Goal: Navigation & Orientation: Find specific page/section

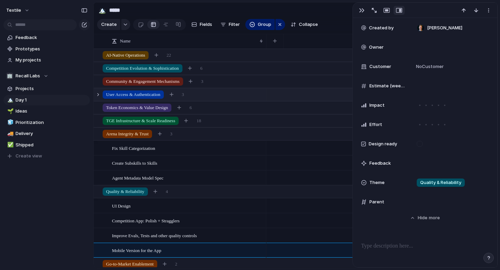
click at [148, 92] on span "User Access & Authentication" at bounding box center [133, 94] width 54 height 7
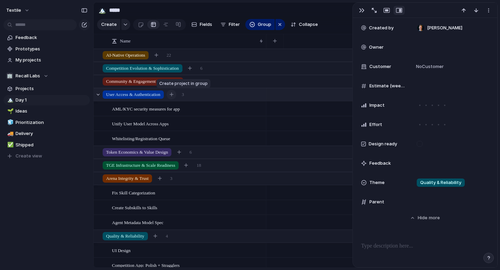
click at [174, 95] on div "button" at bounding box center [172, 95] width 4 height 4
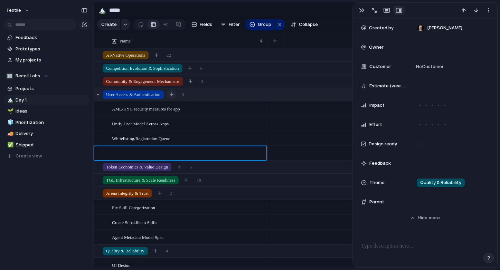
type textarea "**********"
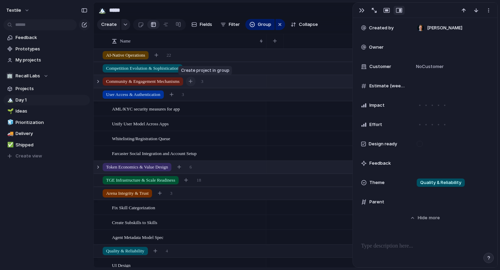
click at [196, 81] on button "button" at bounding box center [191, 82] width 10 height 10
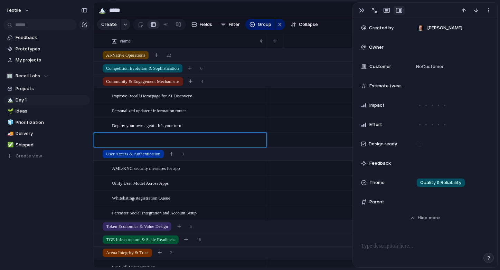
click at [155, 137] on textarea at bounding box center [187, 141] width 150 height 9
type textarea "**********"
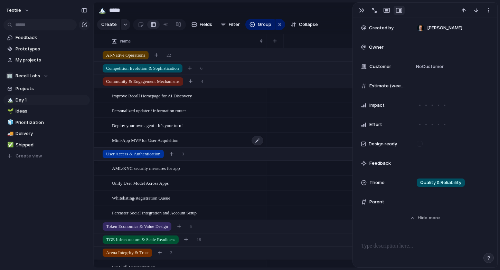
click at [178, 143] on span "Mini-App MVP for User Acquisition" at bounding box center [145, 140] width 66 height 8
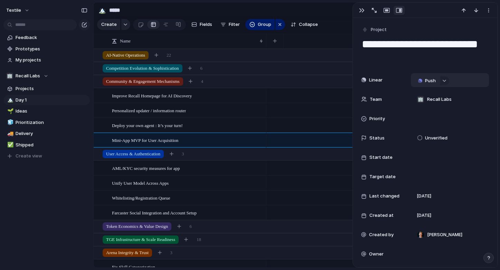
click at [424, 81] on button "Push" at bounding box center [426, 80] width 25 height 9
click at [423, 95] on span "Project" at bounding box center [419, 94] width 16 height 7
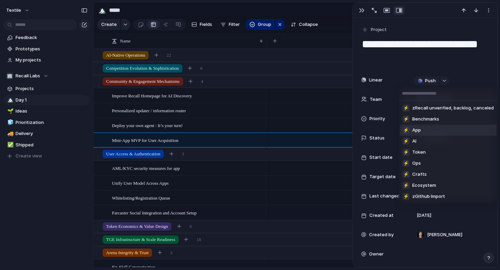
click at [425, 131] on li "⚡ App" at bounding box center [448, 130] width 97 height 11
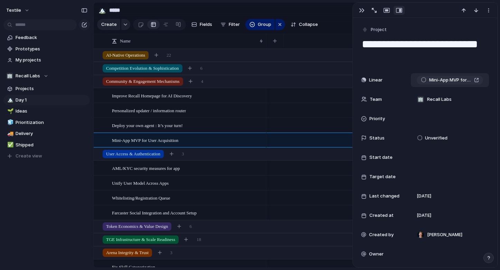
click at [475, 80] on div "Mini-App MVP for User Acquisition" at bounding box center [450, 80] width 58 height 7
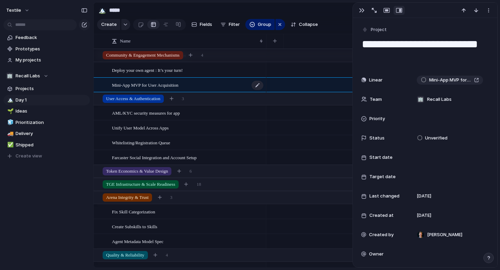
scroll to position [87, 0]
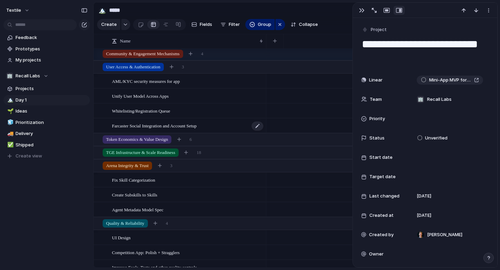
click at [187, 128] on span "Farcaster Social Integration and Account Setup" at bounding box center [154, 126] width 85 height 8
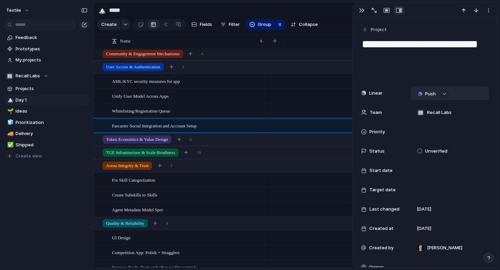
click at [430, 92] on span "Push" at bounding box center [430, 94] width 11 height 7
click at [423, 109] on span "Project" at bounding box center [419, 107] width 16 height 7
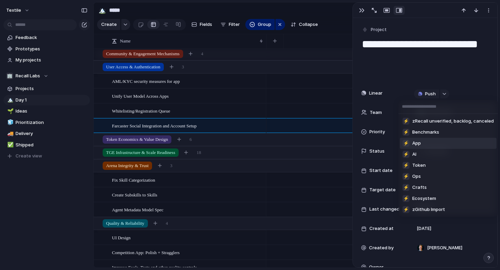
click at [423, 142] on li "⚡ App" at bounding box center [448, 143] width 97 height 11
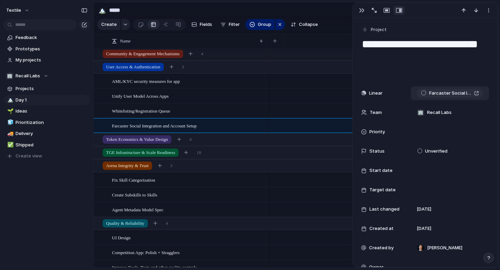
click at [478, 92] on div "Farcaster Social Integration and Account Setup" at bounding box center [450, 93] width 58 height 7
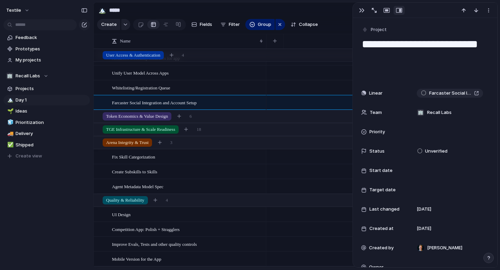
scroll to position [114, 0]
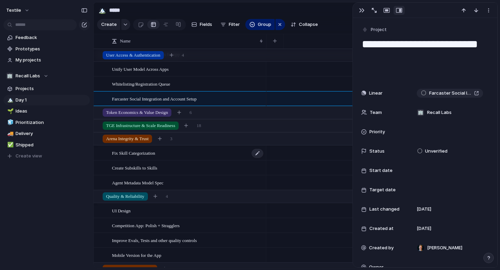
click at [206, 156] on div "Fix Skill Categorization" at bounding box center [188, 153] width 152 height 14
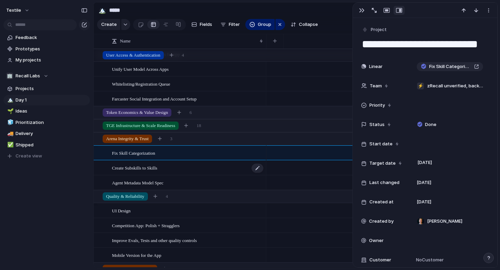
click at [188, 170] on div "Create Subskills to Skills" at bounding box center [188, 168] width 152 height 14
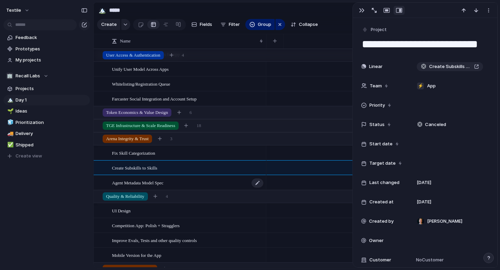
click at [195, 182] on div "Agent Metadata Model Spec" at bounding box center [188, 183] width 152 height 14
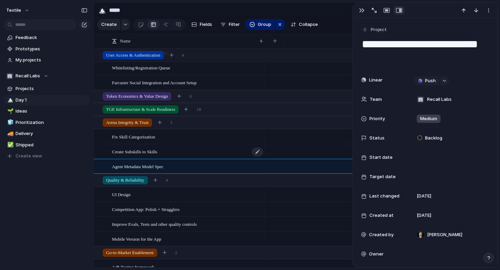
scroll to position [131, 0]
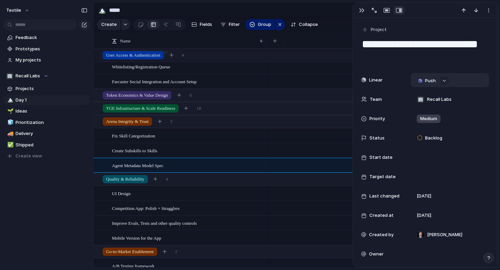
click at [433, 79] on span "Push" at bounding box center [430, 80] width 11 height 7
click at [428, 94] on li "Project" at bounding box center [427, 93] width 39 height 11
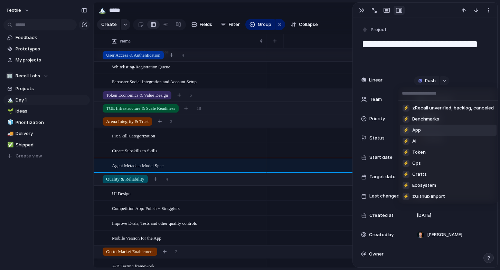
click at [416, 132] on span "App" at bounding box center [416, 130] width 9 height 7
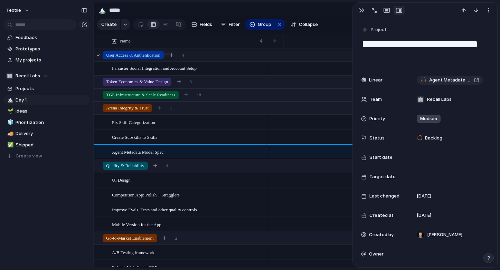
scroll to position [141, 0]
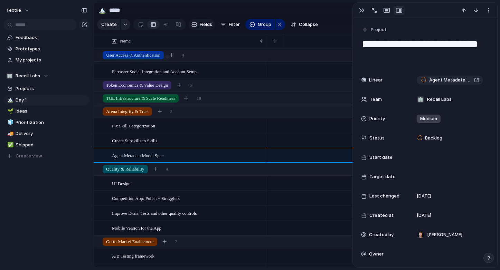
click at [202, 25] on span "Fields" at bounding box center [206, 24] width 12 height 7
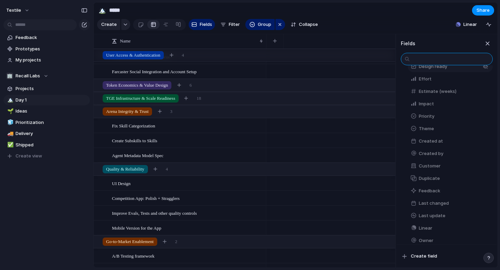
scroll to position [69, 0]
click at [486, 214] on div "button" at bounding box center [486, 215] width 6 height 6
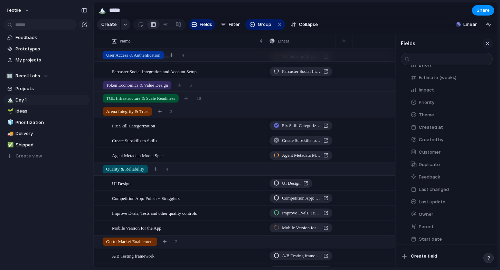
click at [486, 43] on div "button" at bounding box center [488, 44] width 8 height 8
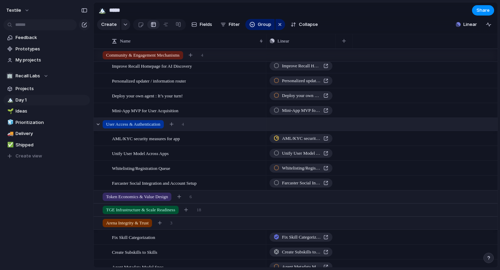
scroll to position [0, 0]
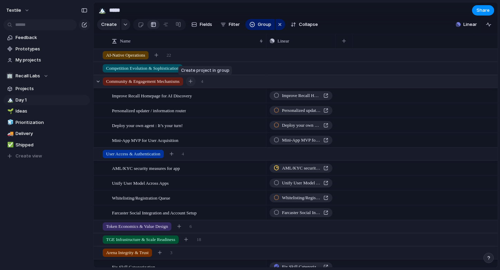
click at [196, 79] on button "button" at bounding box center [191, 82] width 10 height 10
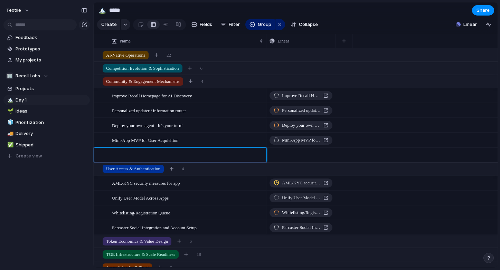
type textarea "**********"
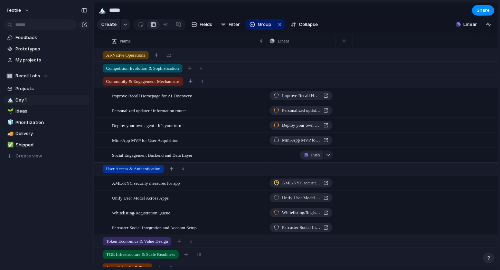
click at [312, 155] on span "Push" at bounding box center [315, 155] width 9 height 7
click at [311, 172] on span "Project" at bounding box center [306, 172] width 16 height 7
click at [193, 156] on span "Social Engagement Backend and Data Layer" at bounding box center [152, 155] width 81 height 8
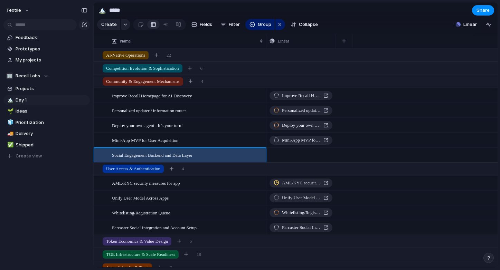
click at [193, 156] on span "Social Engagement Backend and Data Layer" at bounding box center [152, 155] width 81 height 8
click at [202, 26] on span "Fields" at bounding box center [206, 24] width 12 height 7
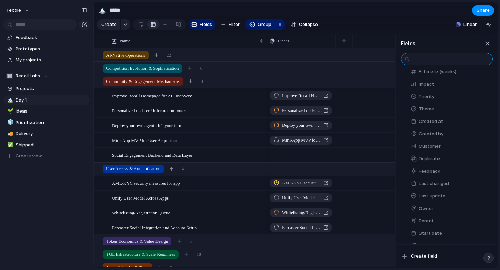
scroll to position [82, 0]
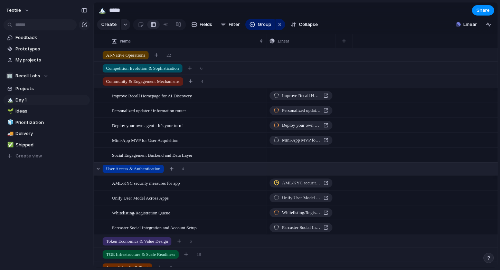
click at [368, 175] on div "User Access & Authentication 4" at bounding box center [296, 169] width 405 height 12
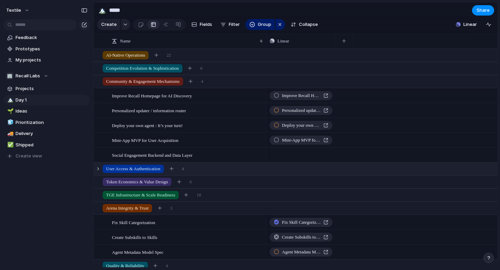
click at [244, 157] on div "Social Engagement Backend and Data Layer" at bounding box center [188, 155] width 152 height 14
click at [192, 154] on span "Social Engagement Backend and Data Layer" at bounding box center [152, 155] width 81 height 8
click at [189, 159] on div "Social Engagement Backend and Data Layer" at bounding box center [188, 155] width 152 height 14
click at [189, 158] on span "Social Engagement Backend and Data Layer" at bounding box center [152, 155] width 81 height 8
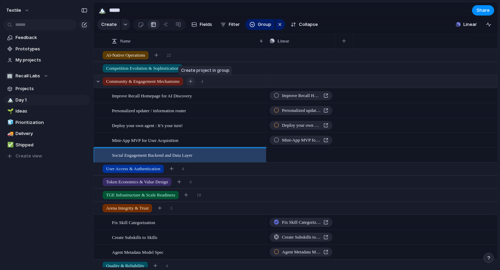
click at [196, 79] on button "button" at bounding box center [191, 82] width 10 height 10
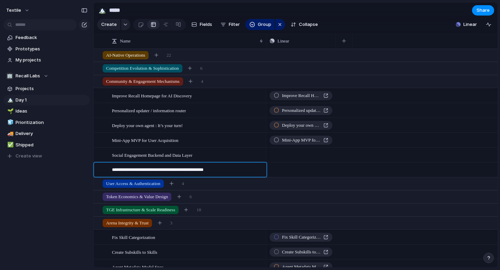
click at [181, 170] on textarea "**********" at bounding box center [187, 171] width 150 height 9
type textarea "**********"
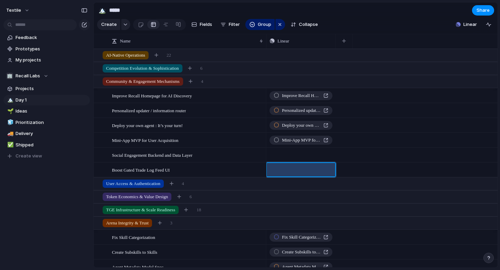
click at [249, 171] on div "Boost Gated Trade Log Feed UI" at bounding box center [188, 170] width 152 height 14
click at [167, 169] on span "Boost Gated Trade Log Feed UI" at bounding box center [141, 170] width 58 height 8
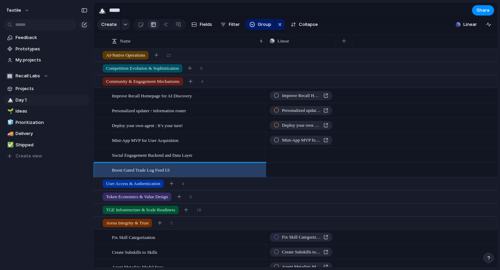
click at [193, 156] on span "Social Engagement Backend and Data Layer" at bounding box center [152, 155] width 81 height 8
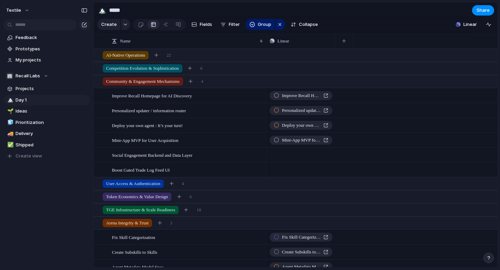
click at [174, 156] on span "Social Engagement Backend and Data Layer" at bounding box center [152, 155] width 81 height 8
click at [169, 169] on span "Boost Gated Trade Log Feed UI" at bounding box center [141, 170] width 58 height 8
click at [36, 37] on span "Feedback" at bounding box center [52, 37] width 72 height 7
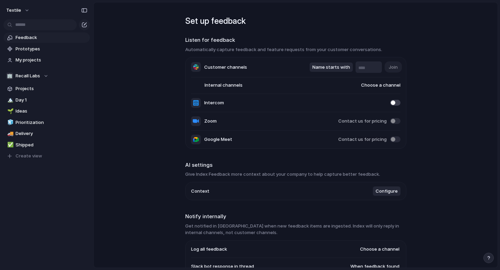
click at [36, 37] on span "Feedback" at bounding box center [52, 37] width 72 height 7
click at [25, 102] on span "Day 1" at bounding box center [52, 100] width 72 height 7
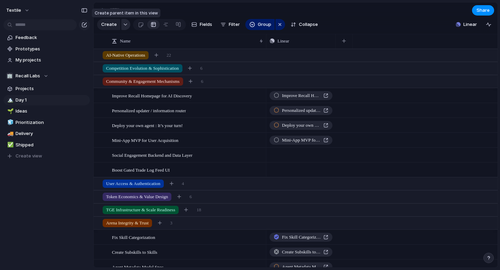
click at [126, 23] on button "button" at bounding box center [125, 24] width 9 height 11
click at [126, 23] on div "Goal Program Initiative Launch Project Customize" at bounding box center [250, 135] width 500 height 270
click at [27, 112] on span "Ideas" at bounding box center [52, 111] width 72 height 7
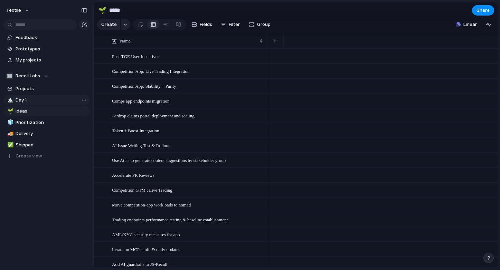
click at [24, 103] on span "Day 1" at bounding box center [52, 100] width 72 height 7
type input "*****"
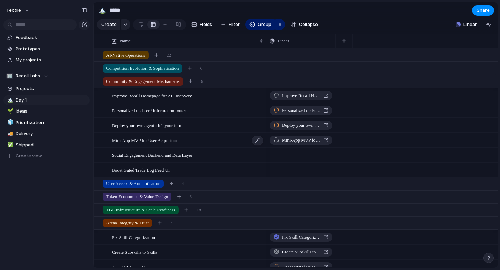
click at [168, 139] on span "Mini-App MVP for User Acquisition" at bounding box center [145, 140] width 66 height 8
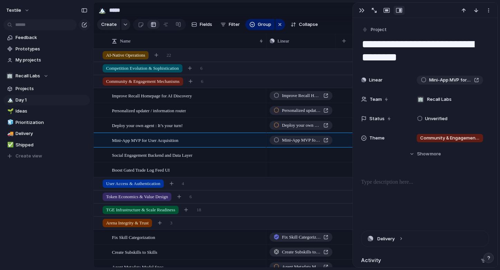
click at [207, 158] on div "Social Engagement Backend and Data Layer" at bounding box center [188, 155] width 152 height 14
click at [218, 153] on div "Social Engagement Backend and Data Layer" at bounding box center [188, 155] width 152 height 14
click at [216, 169] on div "Boost Gated Trade Log Feed UI" at bounding box center [188, 170] width 152 height 14
click at [221, 156] on div "Social Engagement Backend and Data Layer" at bounding box center [188, 155] width 152 height 14
click at [219, 173] on div "Boost Gated Trade Log Feed UI" at bounding box center [188, 170] width 152 height 14
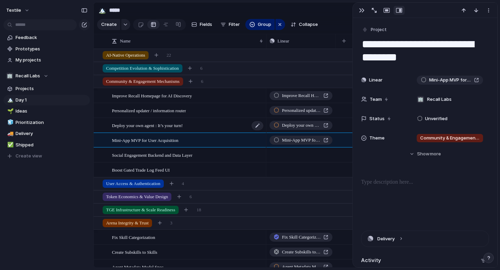
click at [194, 124] on div "Deploy your own agent : It’s your turn!" at bounding box center [188, 126] width 152 height 14
type textarea "**********"
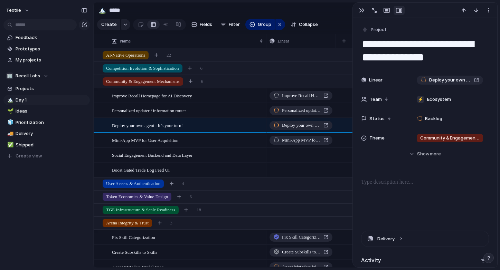
click at [184, 155] on span "Social Engagement Backend and Data Layer" at bounding box center [152, 155] width 81 height 8
click at [211, 153] on div "Social Engagement Backend and Data Layer" at bounding box center [188, 155] width 152 height 14
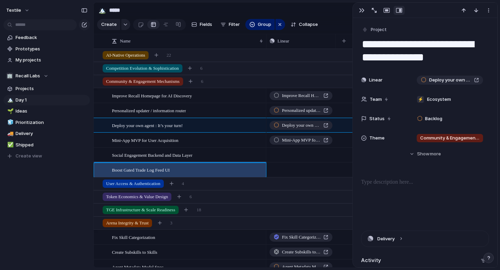
click at [202, 167] on div "Boost Gated Trade Log Feed UI" at bounding box center [188, 170] width 152 height 14
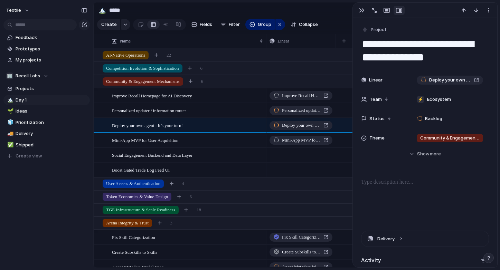
click at [194, 168] on div "Boost Gated Trade Log Feed UI" at bounding box center [188, 170] width 152 height 14
click at [178, 170] on div "Boost Gated Trade Log Feed UI" at bounding box center [188, 170] width 152 height 14
click at [208, 156] on div "Social Engagement Backend and Data Layer" at bounding box center [188, 155] width 152 height 14
click at [193, 156] on span "Social Engagement Backend and Data Layer" at bounding box center [152, 155] width 81 height 8
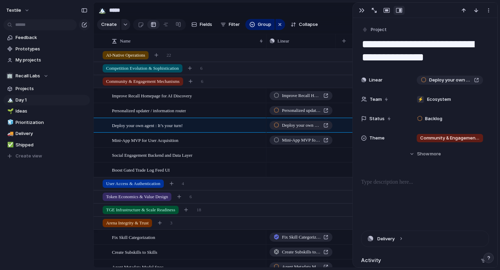
click at [193, 156] on span "Social Engagement Backend and Data Layer" at bounding box center [152, 155] width 81 height 8
click at [187, 155] on span "Social Engagement Backend and Data Layer" at bounding box center [152, 155] width 81 height 8
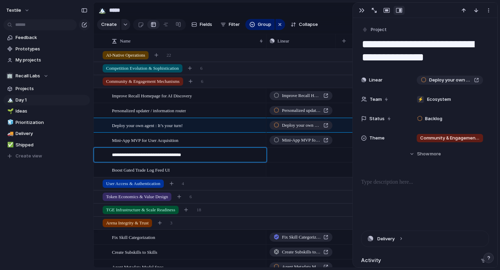
click at [187, 155] on textarea "**********" at bounding box center [187, 156] width 150 height 9
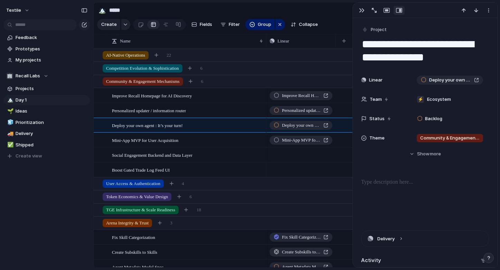
click at [164, 173] on span "Boost Gated Trade Log Feed UI" at bounding box center [141, 170] width 58 height 8
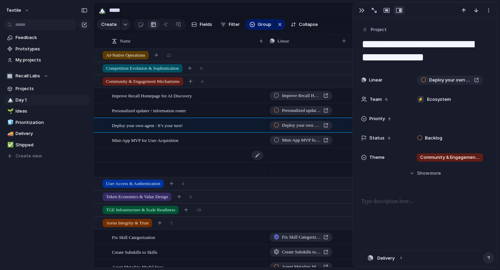
click at [180, 155] on div at bounding box center [188, 155] width 152 height 14
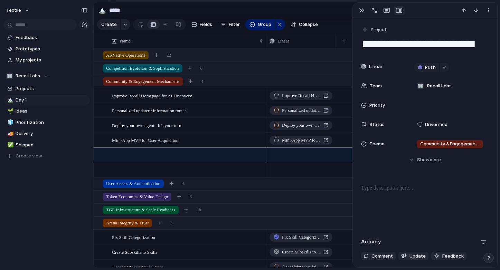
click at [389, 47] on textarea "**********" at bounding box center [425, 44] width 128 height 15
paste textarea "**********"
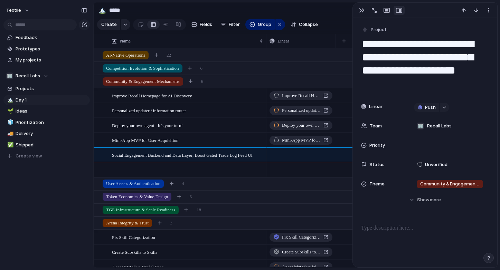
click at [482, 59] on textarea "**********" at bounding box center [425, 64] width 128 height 55
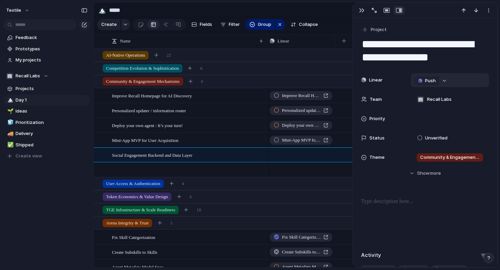
type textarea "**********"
click at [177, 173] on div at bounding box center [188, 170] width 152 height 14
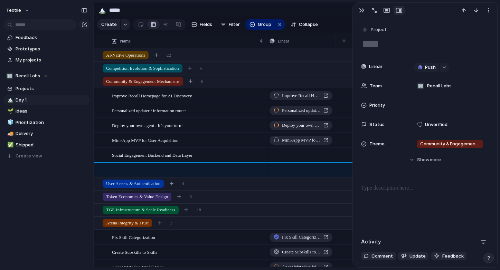
click at [388, 46] on textarea at bounding box center [425, 44] width 128 height 15
paste textarea "**********"
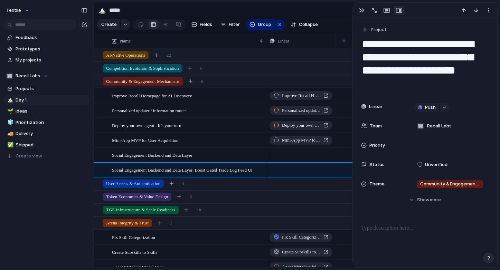
drag, startPoint x: 484, startPoint y: 61, endPoint x: 438, endPoint y: 34, distance: 53.4
click at [438, 34] on div "**********" at bounding box center [425, 58] width 128 height 67
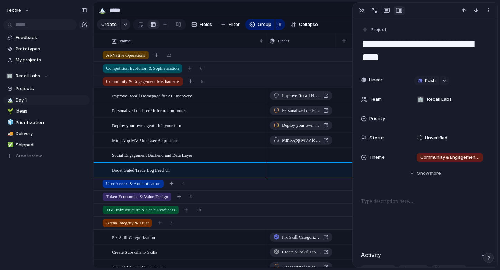
type textarea "**********"
click at [213, 159] on div "Social Engagement Backend and Data Layer" at bounding box center [188, 155] width 152 height 14
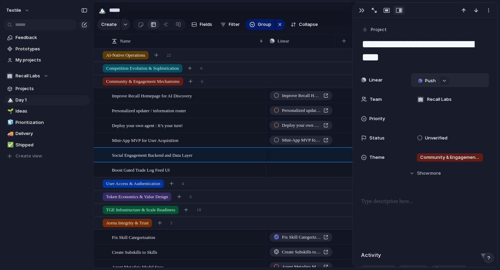
click at [429, 79] on span "Push" at bounding box center [430, 80] width 11 height 7
click at [423, 95] on span "Project" at bounding box center [419, 94] width 16 height 7
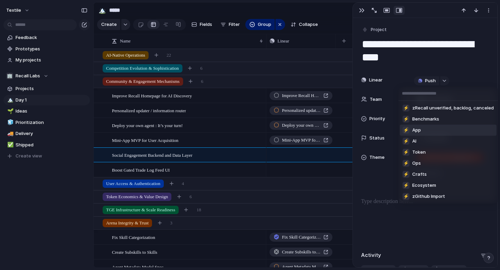
click at [420, 130] on span "App" at bounding box center [416, 130] width 9 height 7
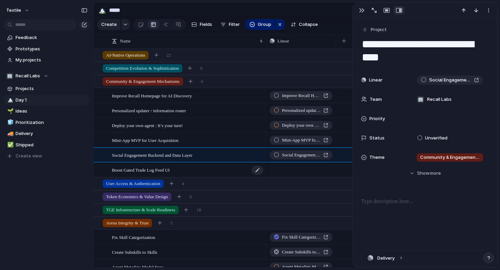
click at [182, 170] on div "Boost Gated Trade Log Feed UI" at bounding box center [188, 170] width 152 height 14
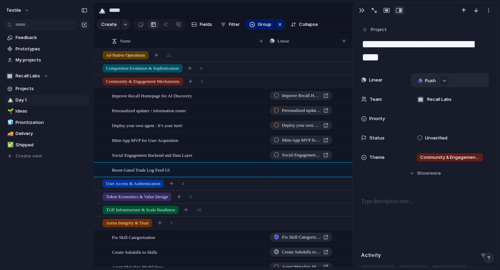
click at [429, 79] on span "Push" at bounding box center [430, 80] width 11 height 7
click at [422, 94] on span "Project" at bounding box center [419, 94] width 16 height 7
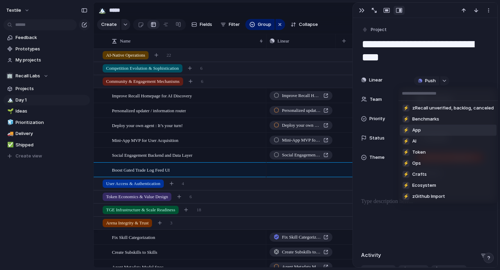
click at [420, 130] on span "App" at bounding box center [416, 130] width 9 height 7
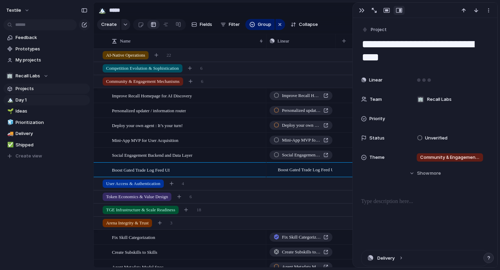
click at [26, 90] on span "Projects" at bounding box center [52, 88] width 72 height 7
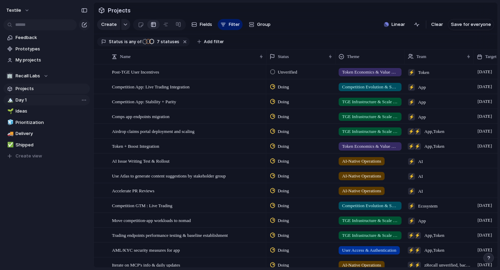
click at [26, 102] on span "Day 1" at bounding box center [52, 100] width 72 height 7
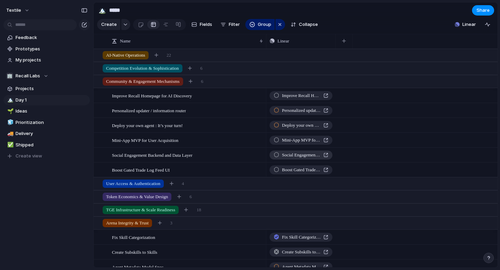
click at [327, 156] on div "Social Engagement Backend and Data Layer" at bounding box center [301, 155] width 55 height 7
click at [325, 168] on div "Boost Gated Trade Log Feed UI" at bounding box center [301, 170] width 55 height 7
click at [27, 153] on span "Create view" at bounding box center [29, 156] width 27 height 7
type input "**"
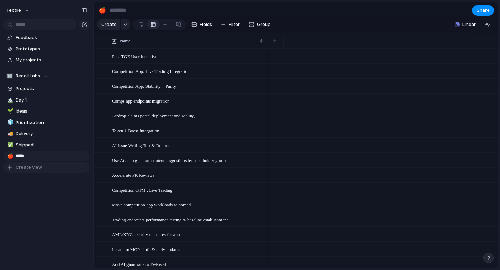
type input "******"
click at [30, 157] on span "Design" at bounding box center [52, 156] width 72 height 7
click at [197, 22] on button "Fields" at bounding box center [202, 24] width 26 height 11
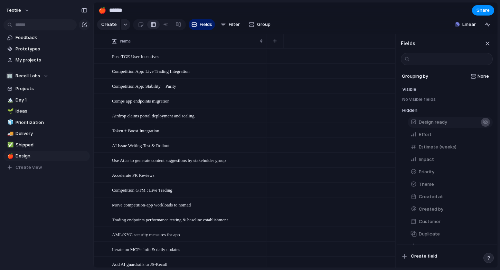
click at [485, 122] on div "button" at bounding box center [486, 123] width 6 height 6
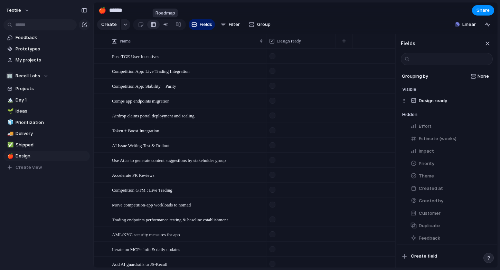
click at [161, 25] on link at bounding box center [166, 24] width 12 height 11
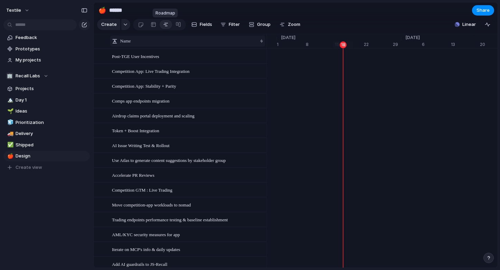
scroll to position [0, 4536]
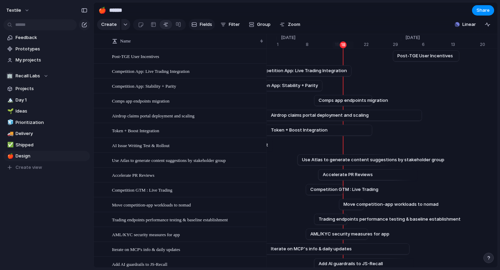
click at [197, 25] on button "Fields" at bounding box center [202, 24] width 26 height 11
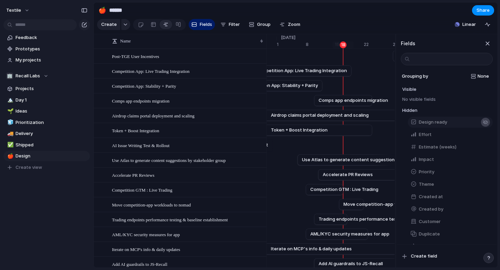
click at [484, 123] on div "button" at bounding box center [486, 123] width 6 height 6
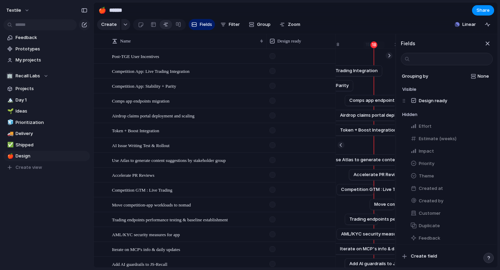
scroll to position [0, 4576]
click at [202, 22] on span "Fields" at bounding box center [206, 24] width 12 height 7
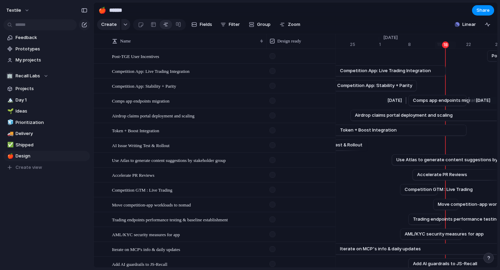
scroll to position [0, 4497]
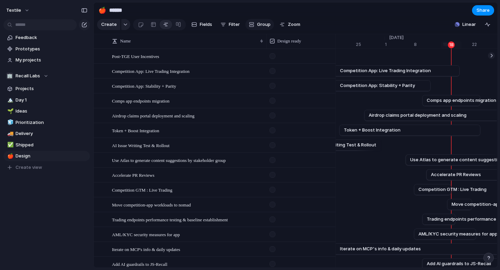
click at [264, 24] on span "Group" at bounding box center [263, 24] width 13 height 7
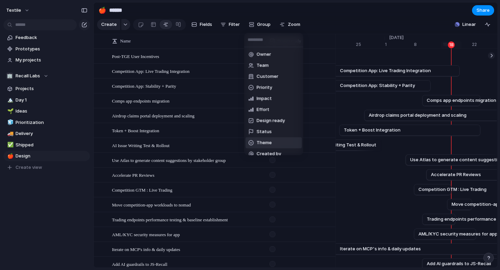
click at [261, 143] on span "Theme" at bounding box center [264, 143] width 15 height 7
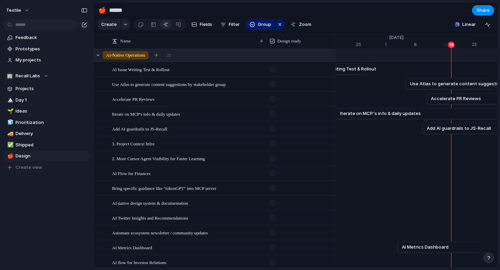
click at [125, 54] on span "AI-Native Operations" at bounding box center [125, 55] width 39 height 7
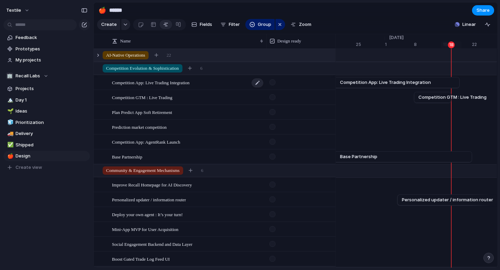
click at [190, 83] on span "Competition App: Live Trading Integration" at bounding box center [151, 82] width 78 height 8
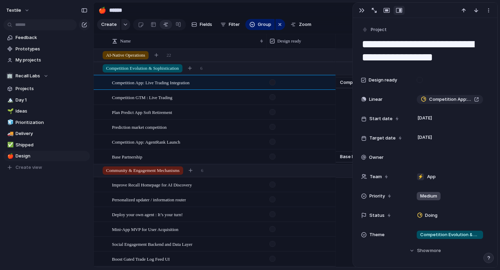
click at [363, 6] on div at bounding box center [425, 10] width 144 height 15
click at [359, 10] on div "button" at bounding box center [362, 11] width 6 height 6
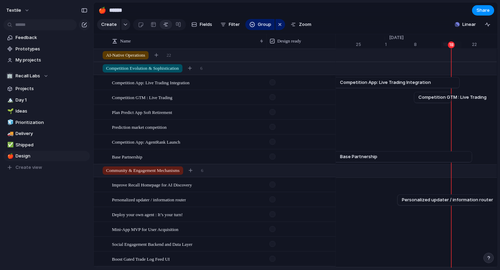
click at [287, 99] on div at bounding box center [301, 96] width 68 height 10
click at [283, 94] on div at bounding box center [301, 96] width 68 height 10
click at [196, 100] on div "Competition GTM : Live Trading" at bounding box center [188, 98] width 152 height 14
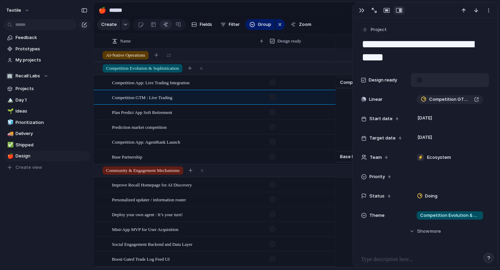
click at [427, 81] on div at bounding box center [450, 80] width 78 height 14
click at [418, 81] on div at bounding box center [420, 80] width 6 height 6
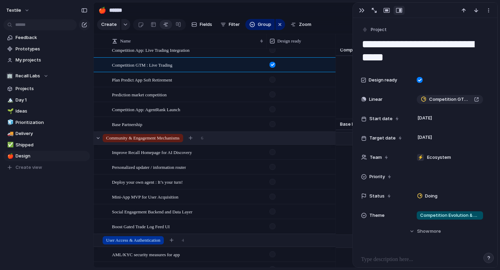
scroll to position [38, 0]
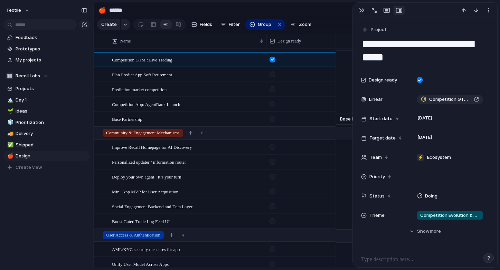
click at [270, 149] on div at bounding box center [273, 147] width 6 height 6
click at [230, 148] on div "Improve Recall Homepage for AI Discovery" at bounding box center [188, 147] width 152 height 14
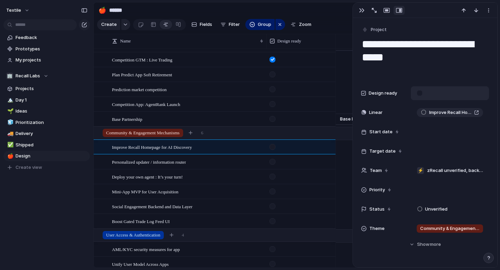
click at [426, 94] on div at bounding box center [450, 93] width 78 height 14
click at [414, 95] on form at bounding box center [419, 93] width 11 height 6
click at [433, 95] on div at bounding box center [450, 93] width 78 height 14
click at [457, 95] on div at bounding box center [450, 93] width 78 height 14
click at [474, 95] on div at bounding box center [450, 93] width 78 height 14
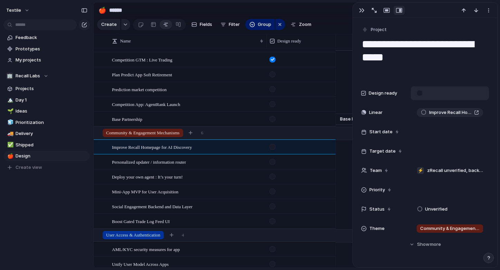
click at [419, 96] on div at bounding box center [420, 93] width 6 height 6
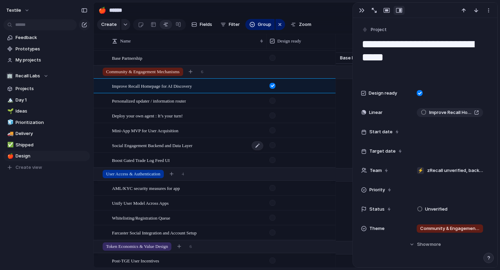
scroll to position [99, 0]
click at [168, 129] on span "Mini-App MVP for User Acquisition" at bounding box center [145, 130] width 66 height 8
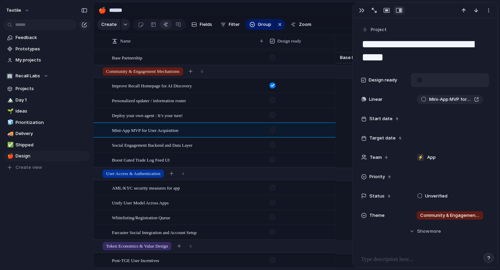
click at [422, 79] on div at bounding box center [420, 80] width 6 height 6
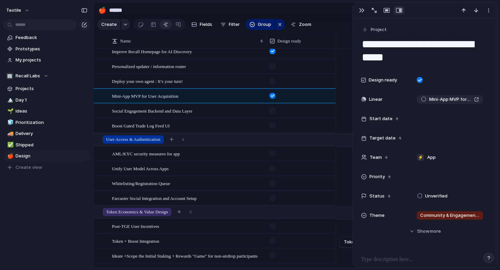
scroll to position [134, 0]
click at [190, 128] on div "Boost Gated Trade Log Feed UI" at bounding box center [188, 125] width 152 height 14
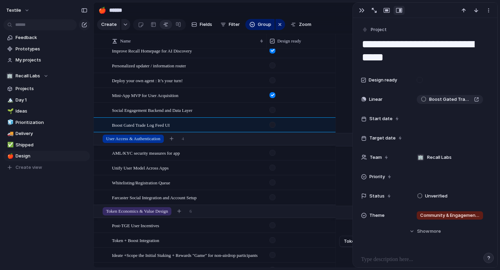
click at [273, 127] on div at bounding box center [273, 125] width 6 height 6
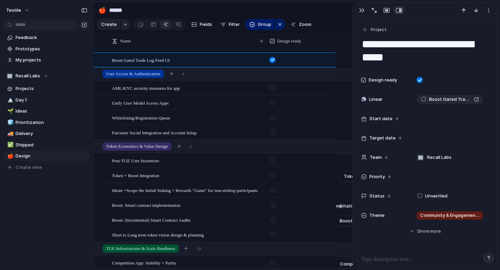
scroll to position [199, 0]
click at [263, 134] on div "Farcaster Social Integration and Account Setup" at bounding box center [188, 133] width 152 height 14
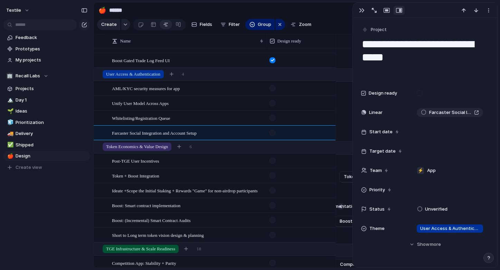
click at [272, 134] on div at bounding box center [273, 133] width 6 height 6
click at [273, 133] on div at bounding box center [273, 133] width 6 height 6
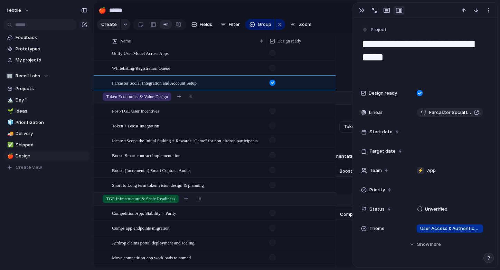
scroll to position [248, 0]
click at [163, 95] on span "Token Economics & Value Design" at bounding box center [137, 97] width 62 height 7
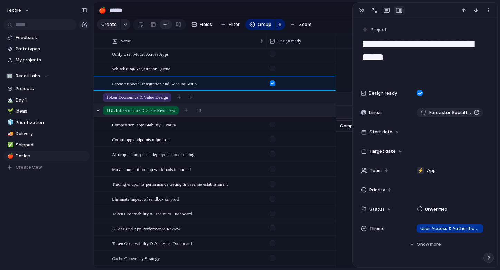
click at [162, 110] on span "TGE Infrastructure & Scale Readiness" at bounding box center [140, 110] width 69 height 7
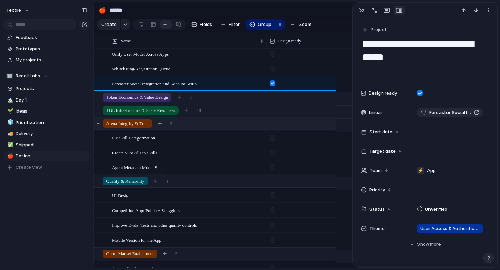
click at [145, 123] on span "Arena Integrity & Trust" at bounding box center [127, 123] width 43 height 7
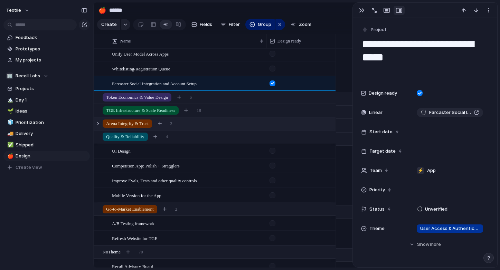
click at [268, 197] on form at bounding box center [272, 194] width 11 height 10
click at [177, 194] on div "Mobile Version for the App" at bounding box center [188, 196] width 152 height 14
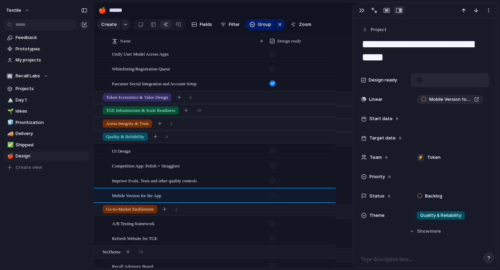
click at [429, 80] on div at bounding box center [450, 80] width 78 height 14
click at [426, 77] on div at bounding box center [450, 80] width 78 height 14
click at [422, 81] on div at bounding box center [420, 80] width 6 height 6
click at [122, 135] on span "Quality & Reliability" at bounding box center [125, 136] width 38 height 7
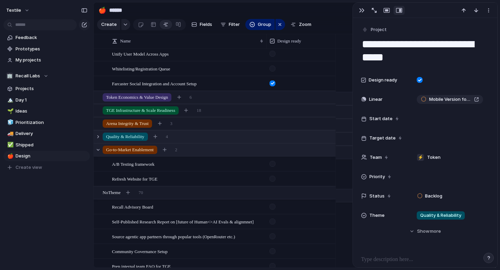
click at [142, 150] on span "Go-to-Market Enablement" at bounding box center [130, 150] width 48 height 7
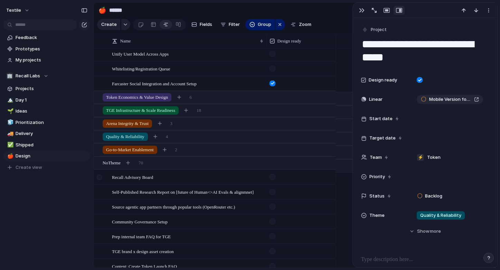
click at [105, 177] on div at bounding box center [100, 179] width 12 height 19
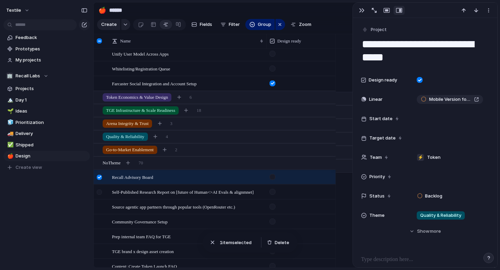
click at [99, 192] on div at bounding box center [99, 192] width 5 height 5
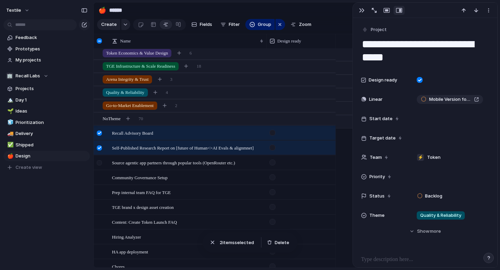
scroll to position [298, 0]
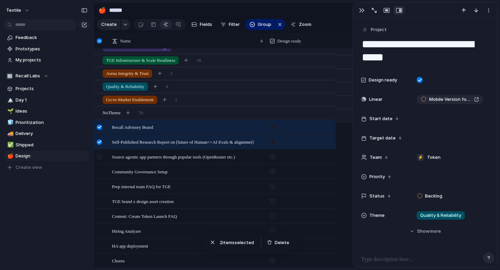
click at [100, 156] on div at bounding box center [99, 157] width 5 height 5
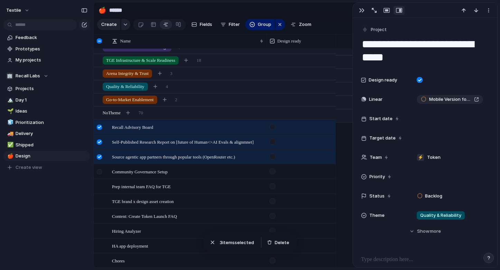
click at [100, 168] on div at bounding box center [100, 174] width 12 height 19
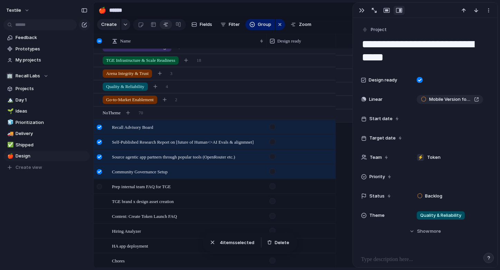
click at [100, 185] on div at bounding box center [99, 186] width 5 height 5
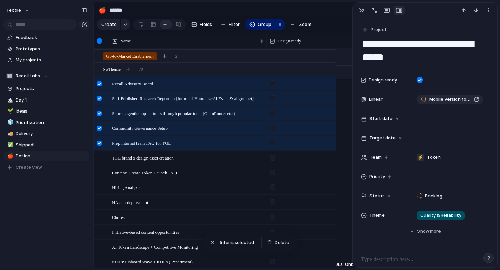
scroll to position [363, 0]
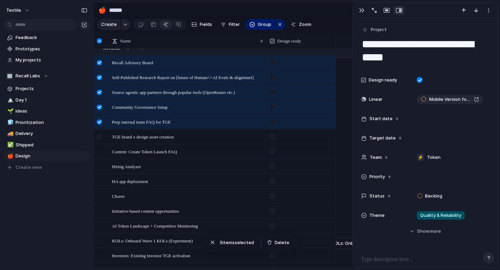
click at [99, 135] on div at bounding box center [99, 136] width 5 height 5
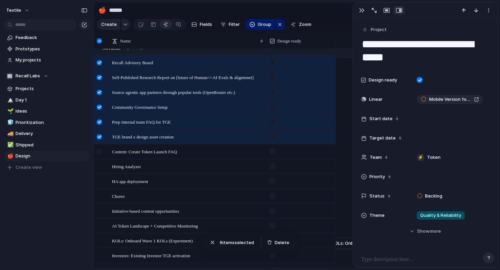
click at [98, 152] on div at bounding box center [99, 151] width 5 height 5
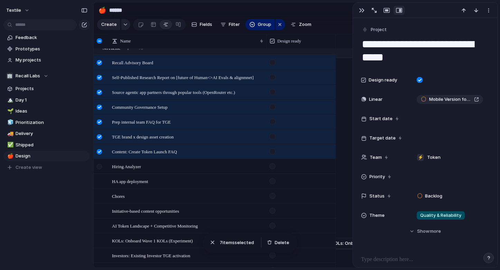
click at [100, 167] on div at bounding box center [99, 166] width 5 height 5
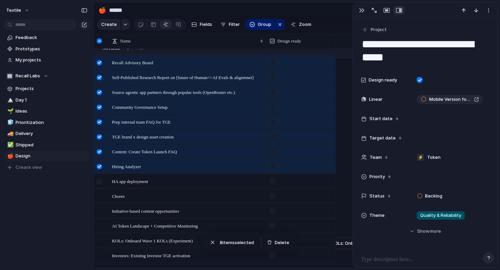
click at [100, 179] on div at bounding box center [99, 181] width 5 height 5
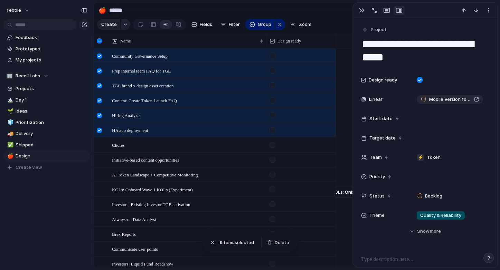
scroll to position [440, 0]
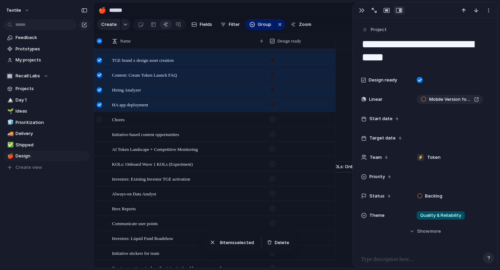
click at [97, 119] on div at bounding box center [99, 119] width 5 height 5
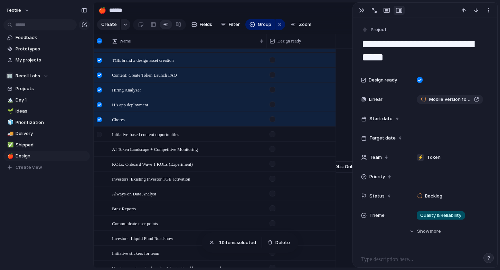
click at [103, 135] on div at bounding box center [100, 137] width 12 height 19
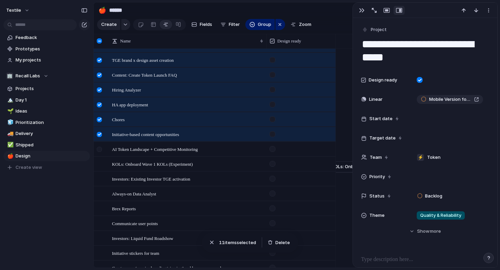
click at [101, 150] on div at bounding box center [99, 149] width 5 height 5
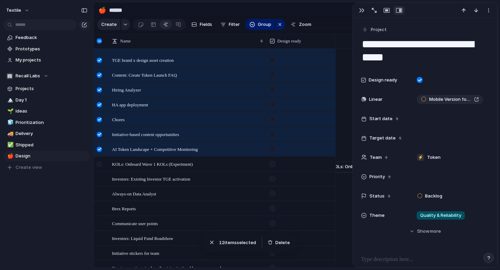
click at [101, 167] on div at bounding box center [100, 166] width 12 height 19
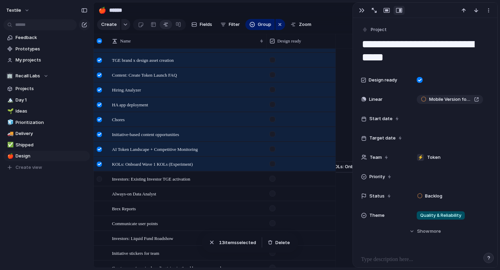
click at [103, 180] on div at bounding box center [100, 181] width 12 height 19
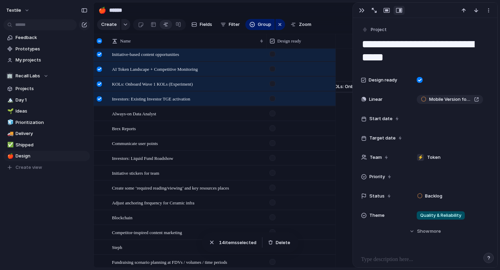
scroll to position [539, 0]
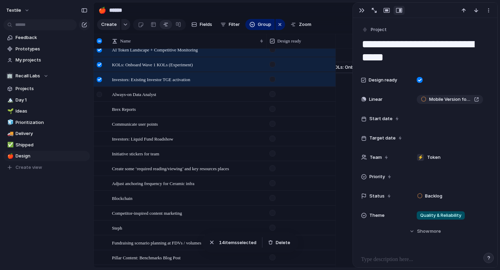
click at [102, 93] on div at bounding box center [100, 96] width 12 height 19
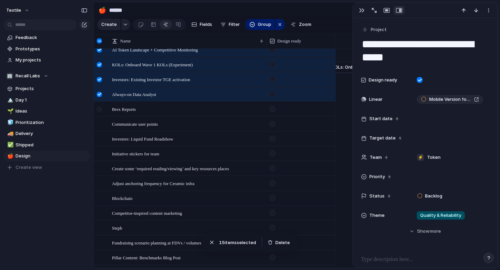
click at [100, 108] on div at bounding box center [99, 109] width 5 height 5
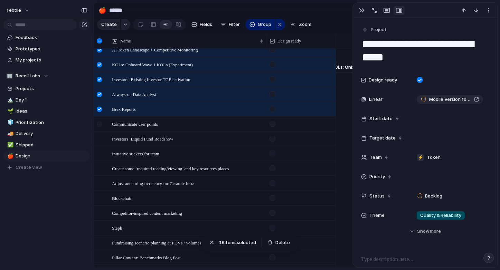
click at [98, 123] on div at bounding box center [99, 124] width 5 height 5
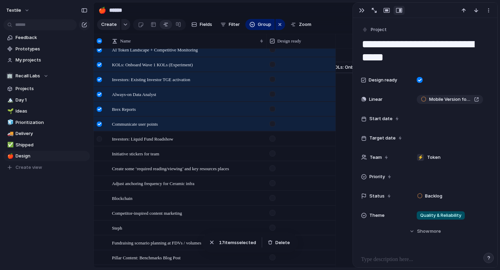
click at [99, 135] on div at bounding box center [100, 141] width 12 height 19
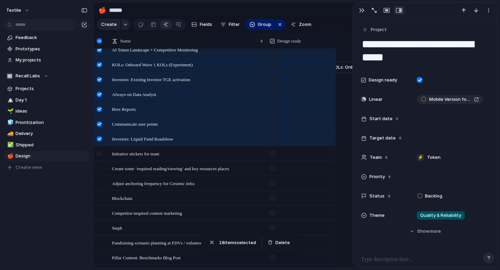
click at [100, 151] on div at bounding box center [99, 153] width 5 height 5
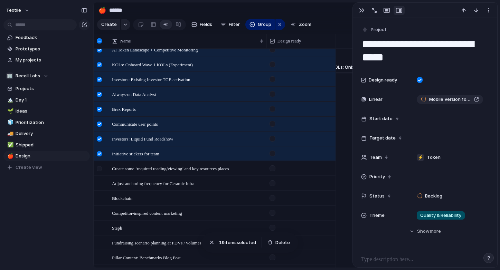
click at [100, 169] on div at bounding box center [99, 168] width 5 height 5
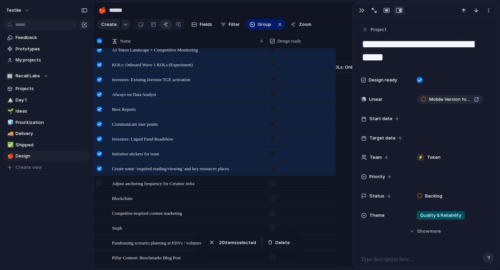
click at [100, 186] on div at bounding box center [99, 183] width 5 height 5
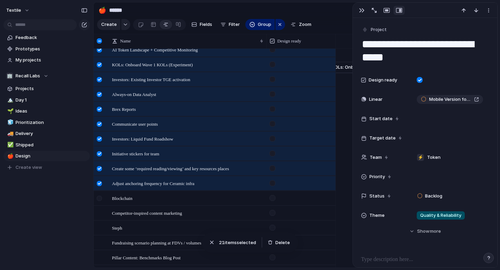
click at [100, 198] on div at bounding box center [99, 198] width 5 height 5
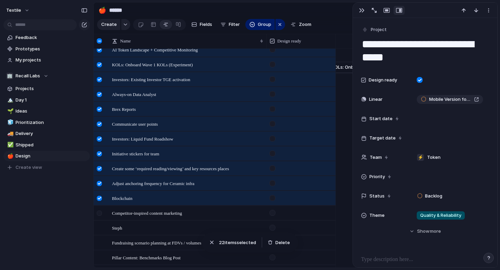
click at [101, 215] on div at bounding box center [99, 213] width 5 height 5
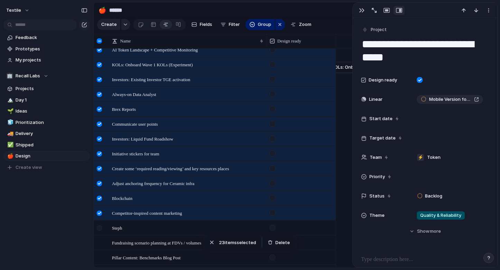
click at [101, 228] on div at bounding box center [99, 228] width 5 height 5
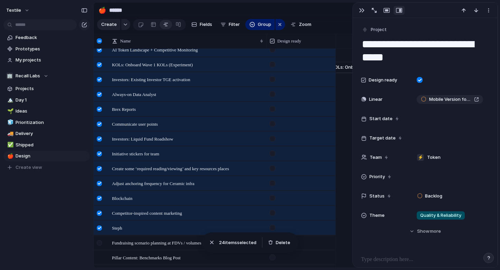
click at [101, 242] on div at bounding box center [99, 243] width 5 height 5
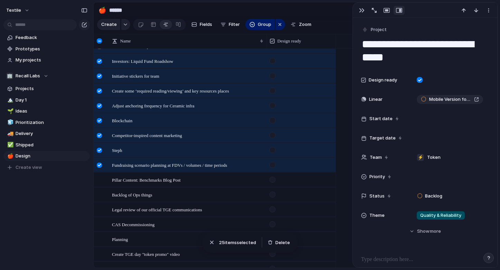
scroll to position [643, 0]
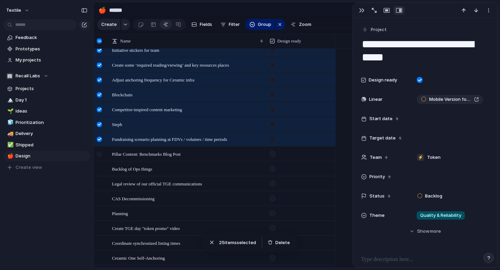
click at [102, 155] on div at bounding box center [99, 154] width 5 height 5
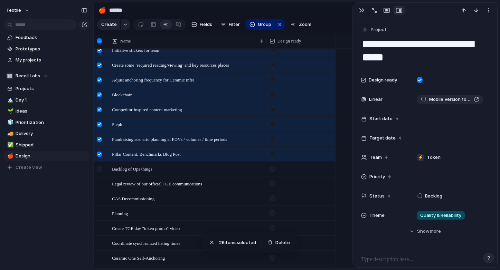
click at [102, 171] on div at bounding box center [99, 169] width 5 height 5
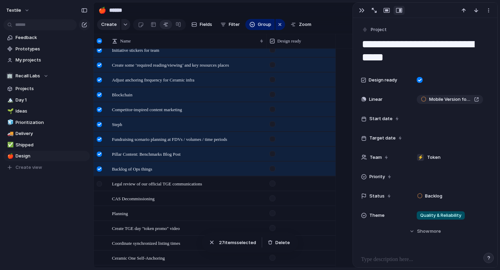
click at [102, 185] on div at bounding box center [99, 183] width 5 height 5
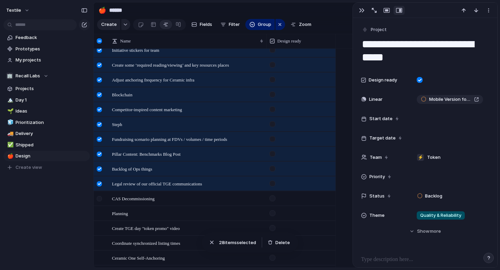
click at [102, 198] on div at bounding box center [99, 198] width 5 height 5
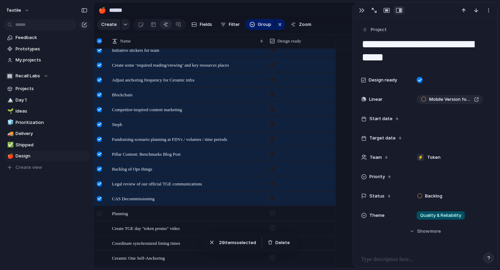
click at [102, 209] on div at bounding box center [100, 216] width 12 height 19
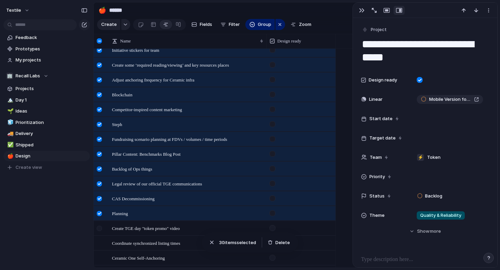
click at [102, 230] on div at bounding box center [99, 228] width 5 height 5
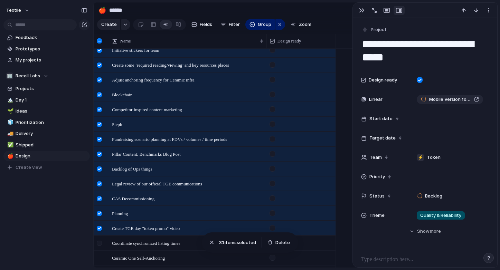
click at [102, 245] on div at bounding box center [99, 243] width 5 height 5
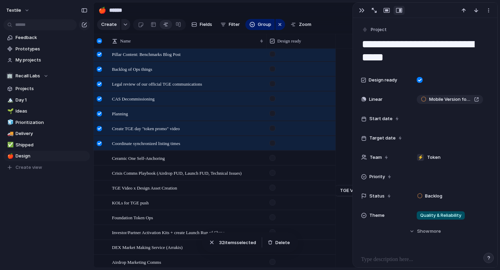
scroll to position [785, 0]
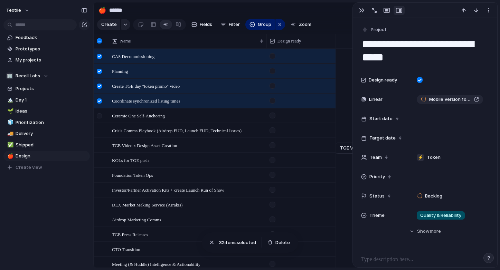
click at [100, 115] on div at bounding box center [99, 115] width 5 height 5
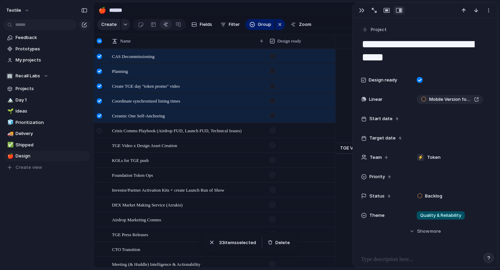
click at [100, 130] on div at bounding box center [99, 130] width 5 height 5
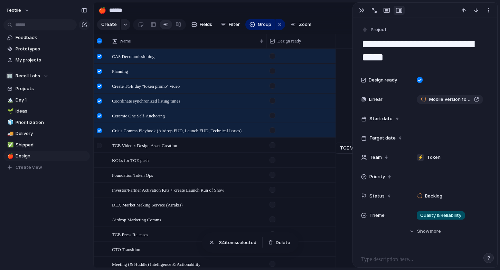
click at [101, 146] on div at bounding box center [99, 145] width 5 height 5
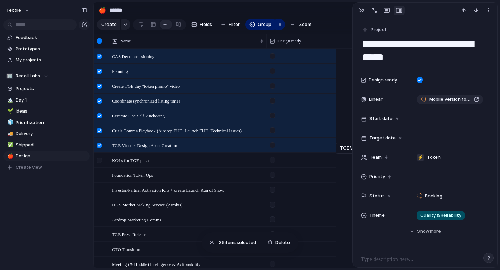
click at [101, 159] on div at bounding box center [99, 160] width 5 height 5
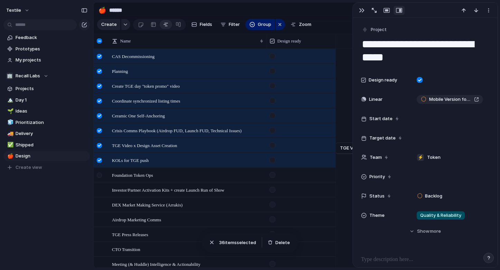
click at [103, 177] on div at bounding box center [100, 177] width 12 height 19
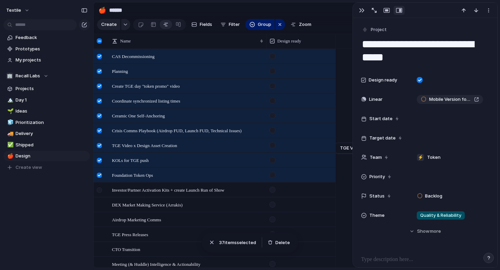
click at [103, 196] on div at bounding box center [100, 192] width 12 height 19
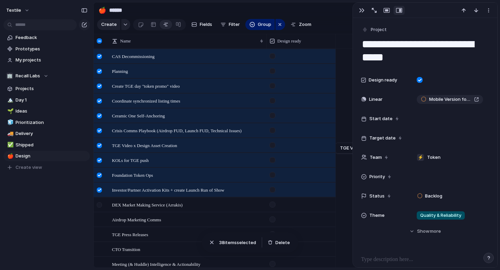
click at [101, 205] on div at bounding box center [99, 205] width 5 height 5
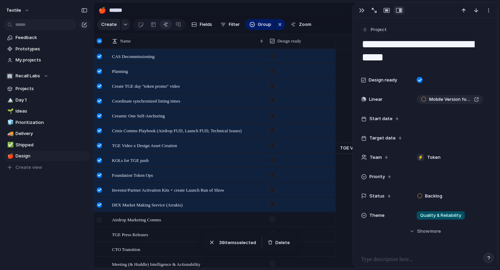
click at [101, 225] on div at bounding box center [100, 222] width 12 height 19
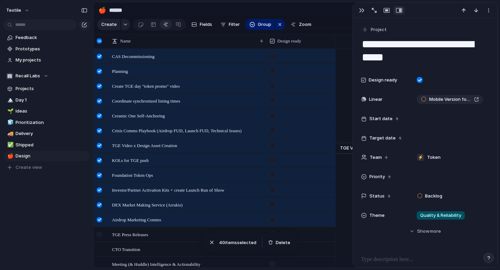
click at [101, 232] on div at bounding box center [99, 234] width 5 height 5
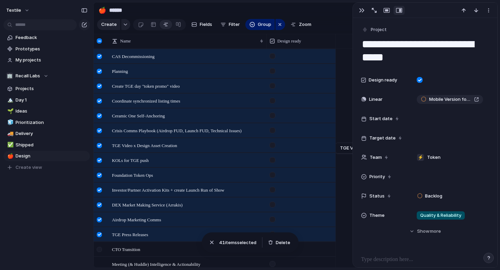
click at [101, 249] on div at bounding box center [99, 249] width 5 height 5
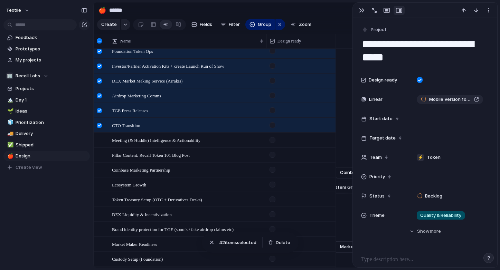
scroll to position [948, 0]
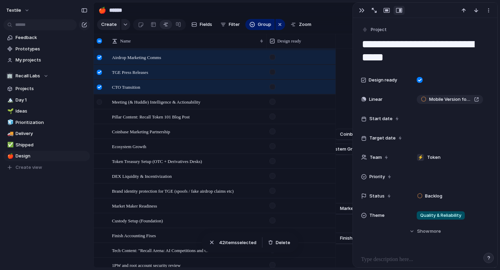
click at [101, 101] on div at bounding box center [99, 102] width 5 height 5
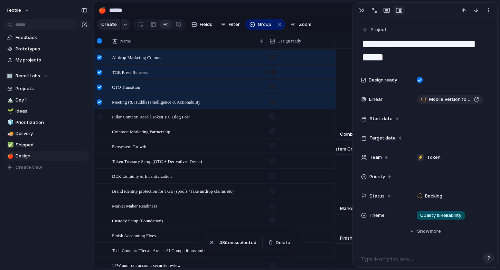
click at [101, 114] on div at bounding box center [99, 116] width 5 height 5
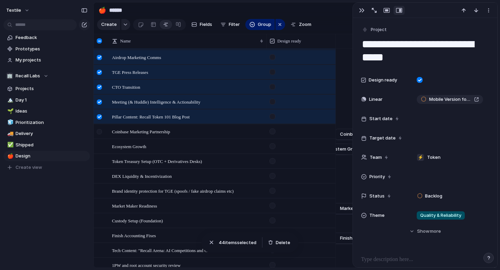
click at [101, 132] on div at bounding box center [99, 131] width 5 height 5
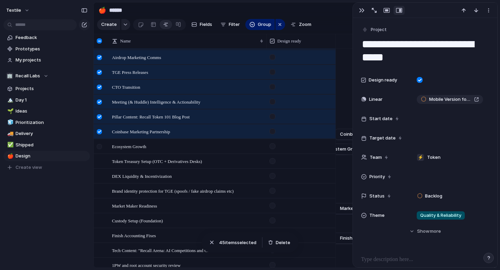
click at [101, 143] on div at bounding box center [100, 149] width 12 height 19
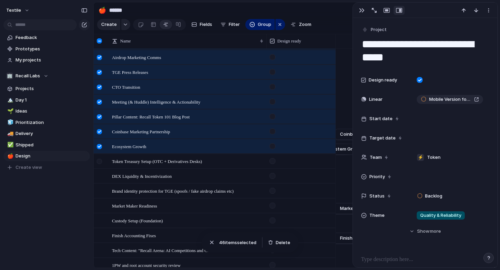
click at [100, 157] on div at bounding box center [100, 164] width 12 height 19
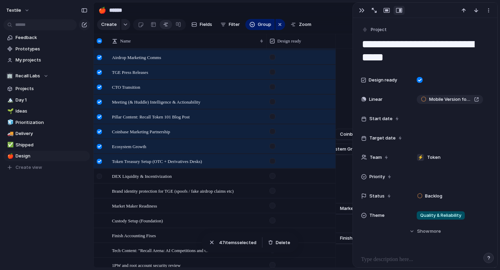
click at [100, 180] on div at bounding box center [100, 178] width 12 height 19
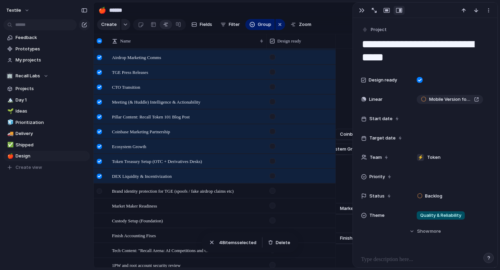
click at [100, 189] on div at bounding box center [99, 191] width 5 height 5
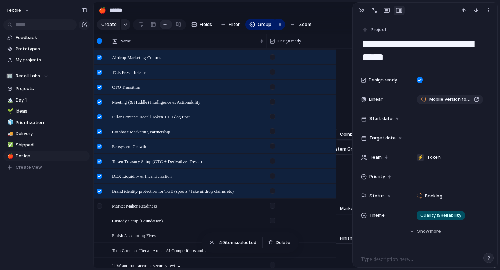
click at [100, 203] on div at bounding box center [100, 208] width 12 height 19
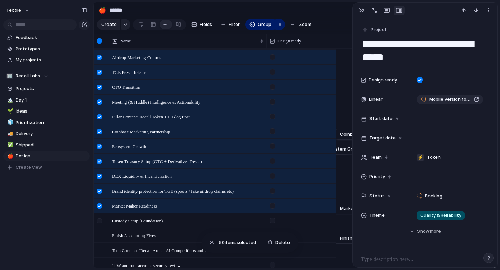
click at [100, 219] on div at bounding box center [99, 220] width 5 height 5
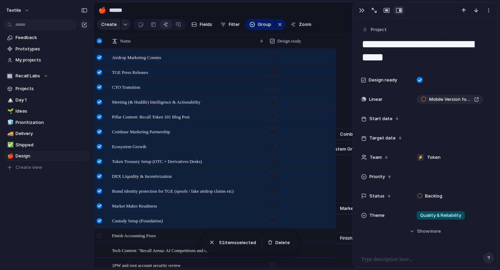
click at [101, 237] on div at bounding box center [99, 235] width 5 height 5
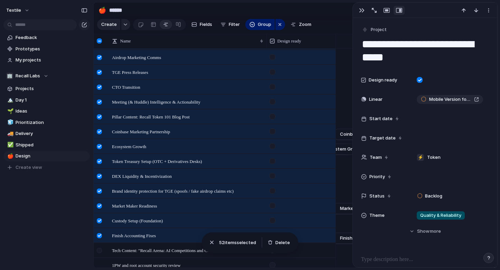
click at [101, 251] on div at bounding box center [99, 250] width 5 height 5
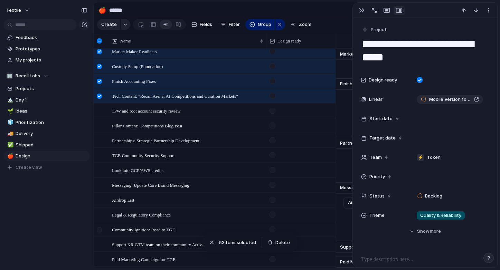
scroll to position [1107, 0]
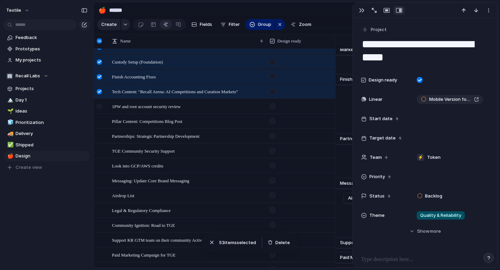
click at [99, 107] on div at bounding box center [99, 106] width 5 height 5
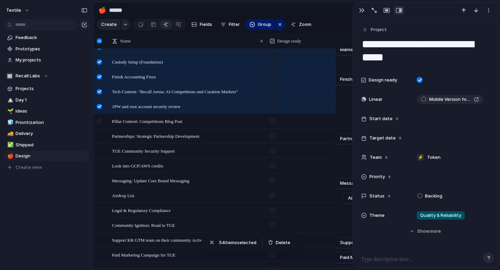
click at [100, 121] on div at bounding box center [99, 121] width 5 height 5
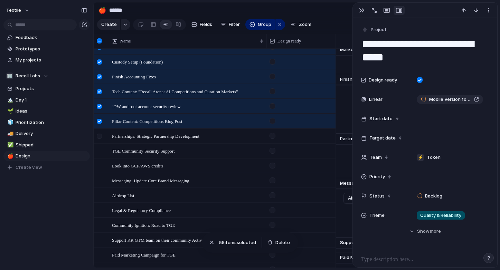
click at [100, 134] on div at bounding box center [99, 136] width 5 height 5
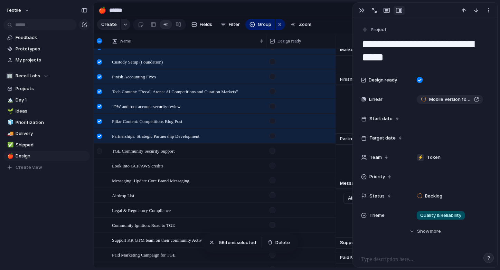
click at [102, 150] on div at bounding box center [99, 151] width 5 height 5
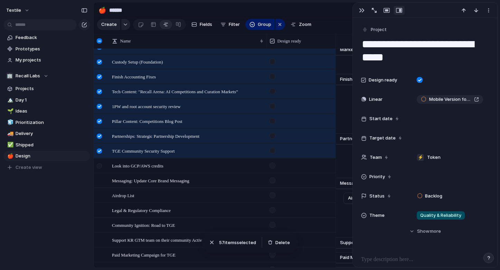
click at [101, 167] on div at bounding box center [99, 165] width 5 height 5
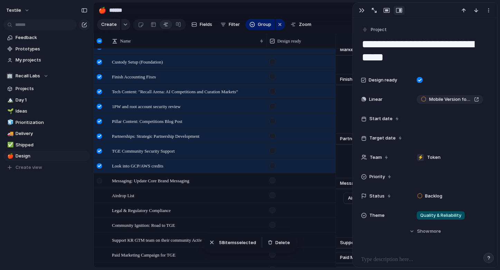
click at [101, 183] on div at bounding box center [99, 180] width 5 height 5
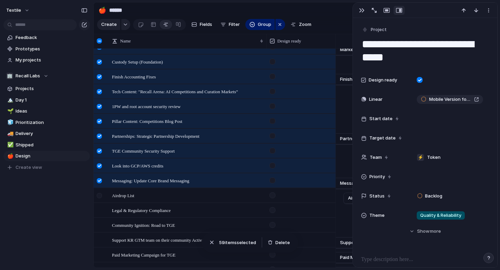
click at [101, 196] on div at bounding box center [99, 195] width 5 height 5
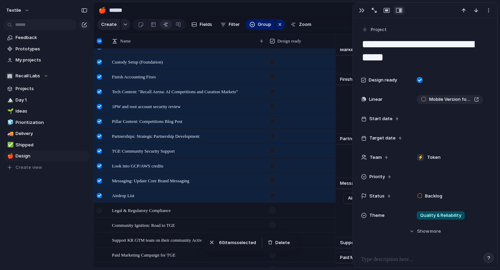
click at [101, 209] on div at bounding box center [99, 210] width 5 height 5
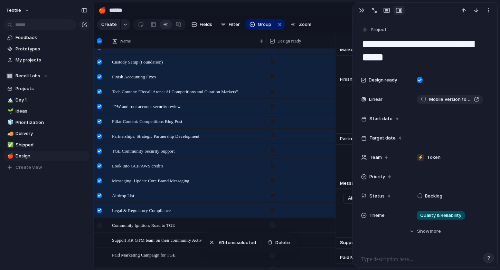
click at [101, 223] on div at bounding box center [99, 225] width 5 height 5
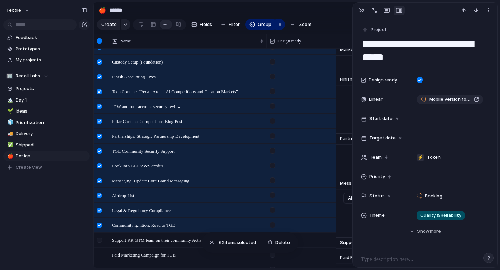
click at [102, 243] on div at bounding box center [100, 242] width 12 height 19
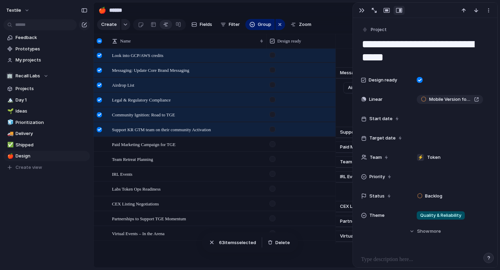
scroll to position [1245, 0]
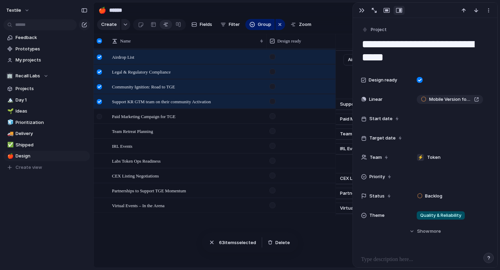
click at [100, 118] on div at bounding box center [99, 116] width 5 height 5
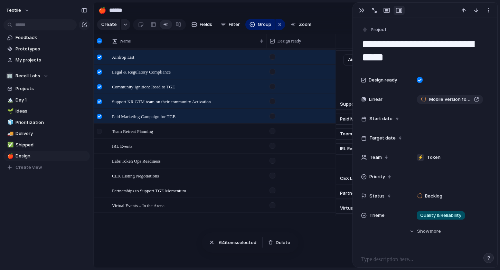
click at [101, 133] on div at bounding box center [99, 131] width 5 height 5
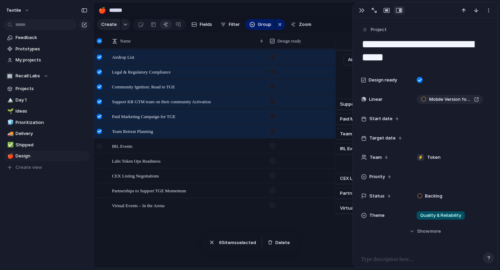
click at [101, 147] on div at bounding box center [99, 146] width 5 height 5
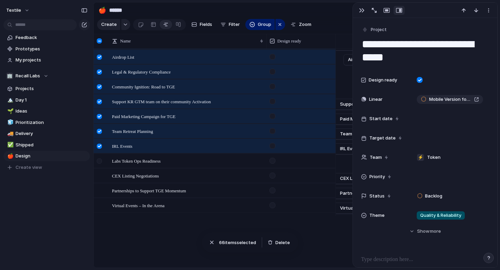
click at [101, 165] on div at bounding box center [100, 163] width 12 height 19
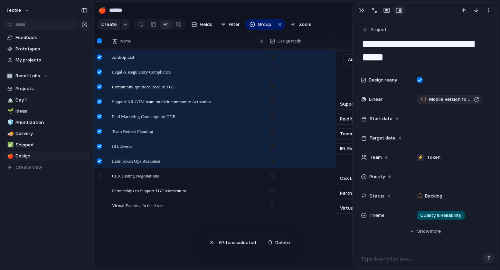
click at [102, 182] on div at bounding box center [100, 178] width 12 height 19
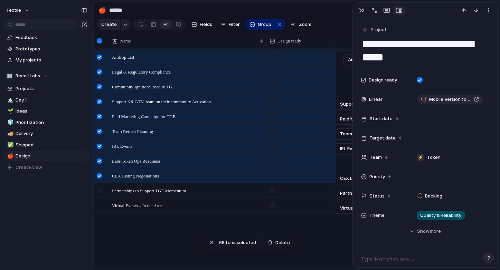
click at [101, 193] on div at bounding box center [99, 190] width 5 height 5
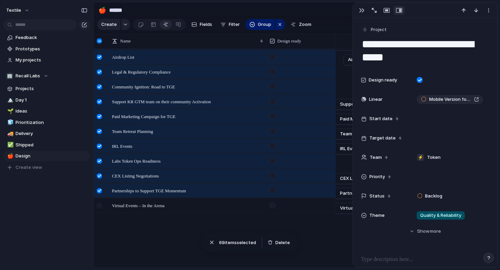
click at [101, 206] on div at bounding box center [99, 205] width 5 height 5
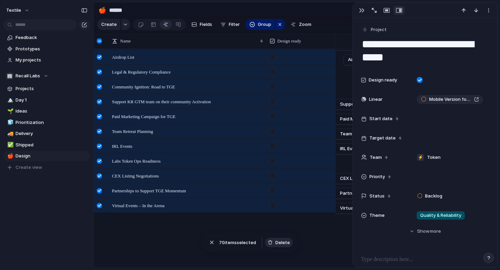
click at [281, 242] on span "Delete" at bounding box center [282, 243] width 15 height 7
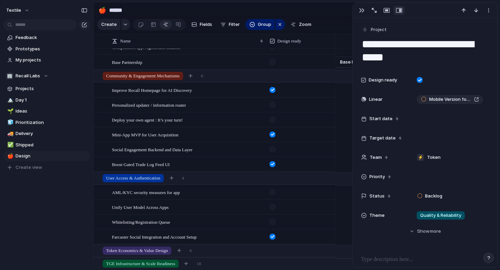
scroll to position [0, 0]
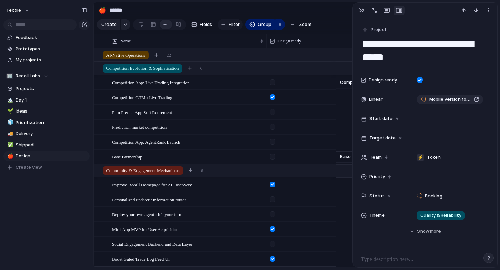
click at [229, 25] on span "Filter" at bounding box center [234, 24] width 11 height 7
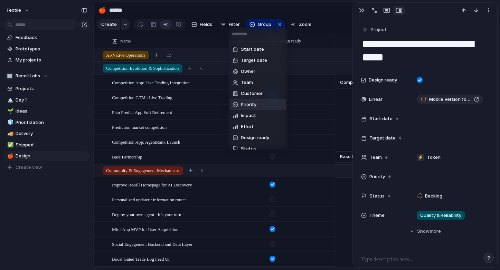
scroll to position [22, 0]
click at [252, 124] on span "Design ready" at bounding box center [255, 126] width 28 height 7
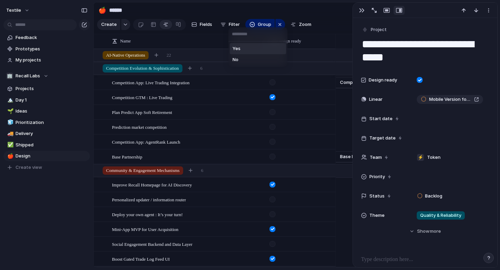
click at [235, 48] on span "Yes" at bounding box center [237, 48] width 8 height 7
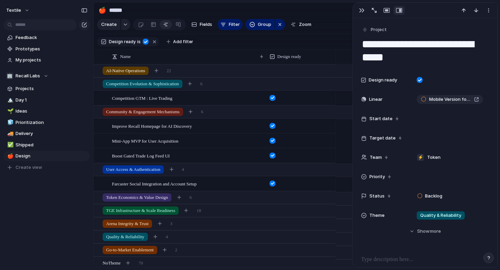
click at [360, 12] on div "Yes No" at bounding box center [250, 135] width 500 height 270
click at [362, 11] on div "button" at bounding box center [362, 11] width 6 height 6
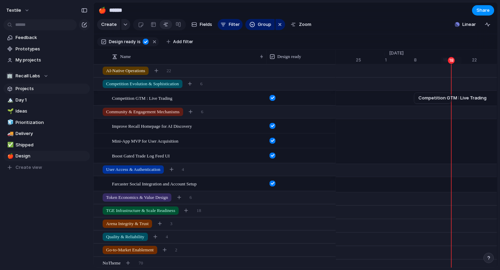
click at [28, 88] on span "Projects" at bounding box center [52, 88] width 72 height 7
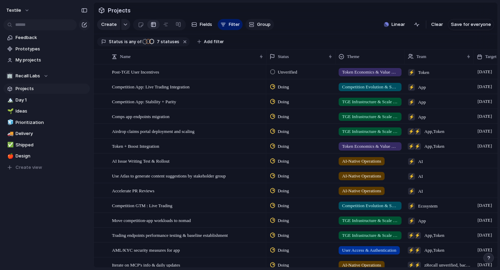
click at [249, 24] on div "button" at bounding box center [252, 25] width 6 height 6
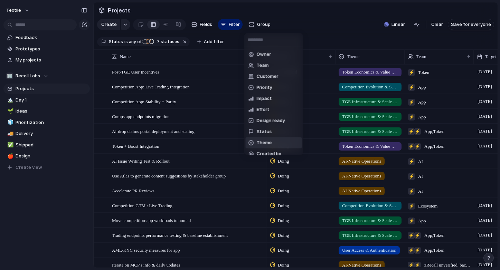
click at [261, 140] on span "Theme" at bounding box center [264, 143] width 15 height 7
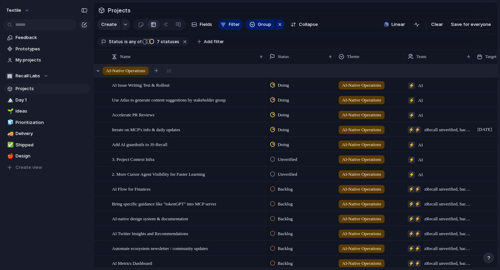
click at [125, 70] on span "AI-Native Operations" at bounding box center [125, 70] width 39 height 7
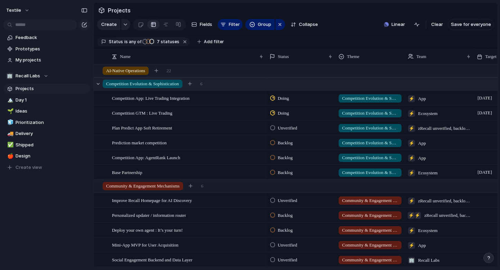
click at [126, 83] on span "Competition Evolution & Sophistication" at bounding box center [142, 84] width 73 height 7
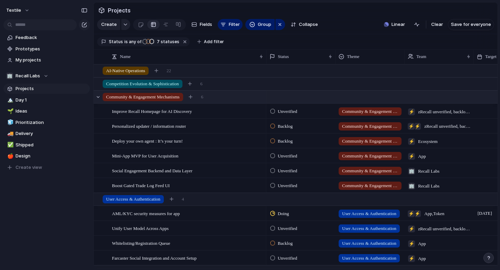
click at [128, 100] on span "Community & Engagement Mechanisms" at bounding box center [143, 97] width 74 height 7
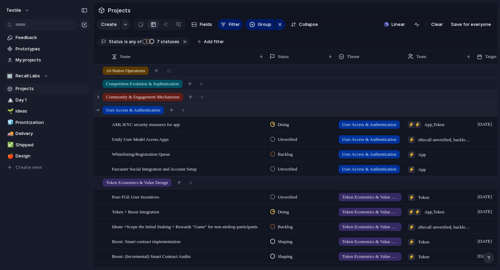
click at [127, 108] on span "User Access & Authentication" at bounding box center [133, 110] width 54 height 7
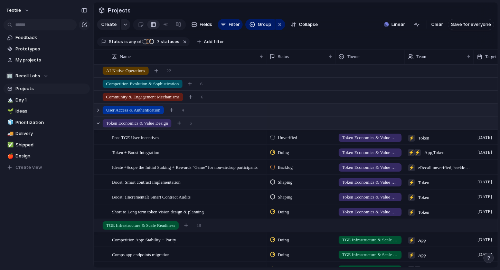
click at [127, 124] on span "Token Economics & Value Design" at bounding box center [137, 123] width 62 height 7
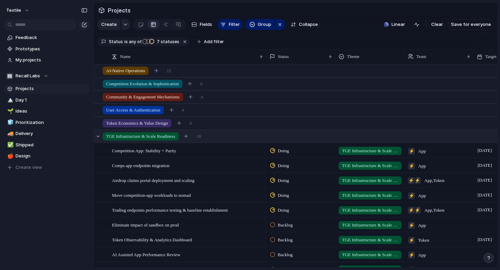
click at [127, 141] on div "TGE Infrastructure & Scale Readiness 18" at bounding box center [296, 136] width 405 height 12
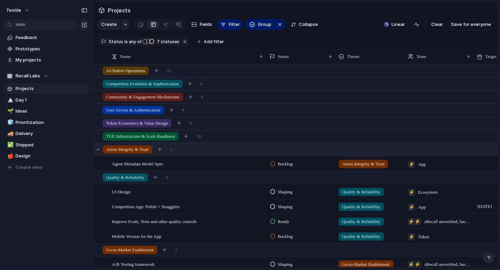
click at [128, 149] on span "Arena Integrity & Trust" at bounding box center [127, 149] width 43 height 7
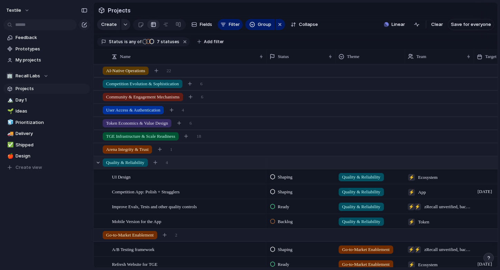
click at [127, 162] on span "Quality & Reliability" at bounding box center [125, 162] width 38 height 7
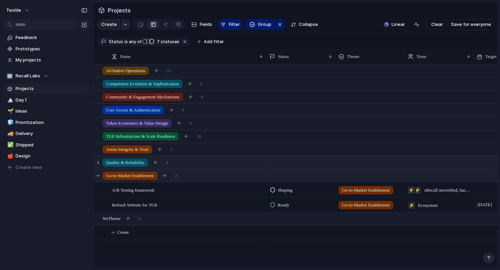
click at [130, 175] on span "Go-to-Market Enablement" at bounding box center [130, 175] width 48 height 7
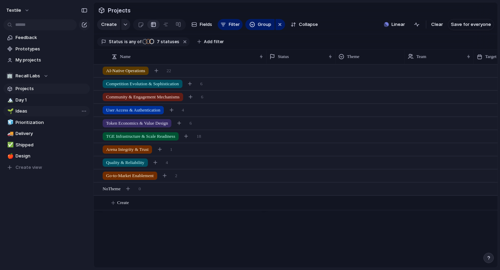
click at [38, 112] on span "Ideas" at bounding box center [52, 111] width 72 height 7
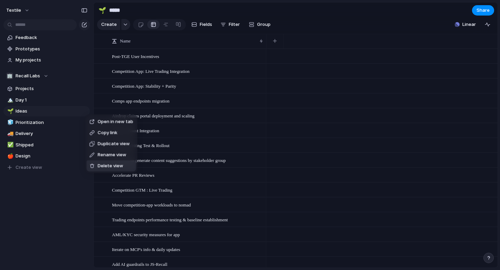
click at [111, 167] on span "Delete view" at bounding box center [111, 166] width 26 height 7
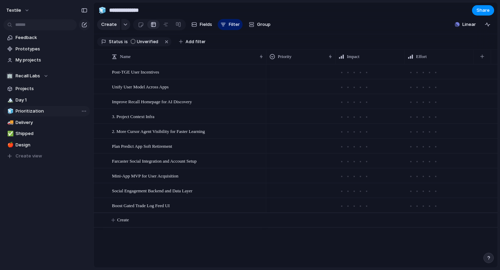
click at [38, 111] on span "Prioritization" at bounding box center [52, 111] width 72 height 7
drag, startPoint x: 98, startPoint y: 126, endPoint x: 107, endPoint y: 124, distance: 9.6
click at [262, 22] on span "Group" at bounding box center [263, 24] width 13 height 7
click at [262, 22] on div "Owner Team Customer Priority Impact Effort Design ready Status Theme Created by" at bounding box center [250, 135] width 500 height 270
click at [26, 123] on span "Delivery" at bounding box center [52, 122] width 72 height 7
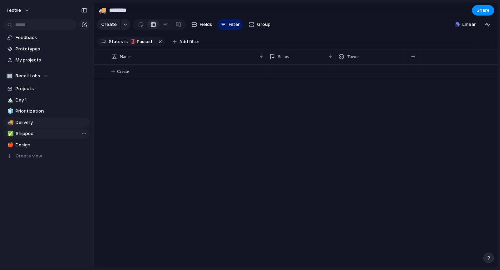
click at [26, 133] on span "Shipped" at bounding box center [52, 133] width 72 height 7
click at [27, 111] on span "Prioritization" at bounding box center [52, 111] width 72 height 7
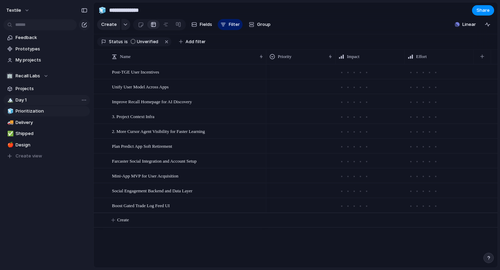
click at [22, 101] on span "Day 1" at bounding box center [52, 100] width 72 height 7
type input "*****"
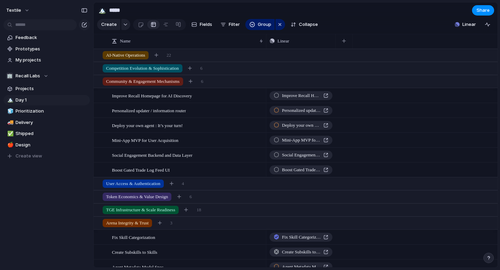
click at [489, 259] on div "button" at bounding box center [488, 258] width 5 height 5
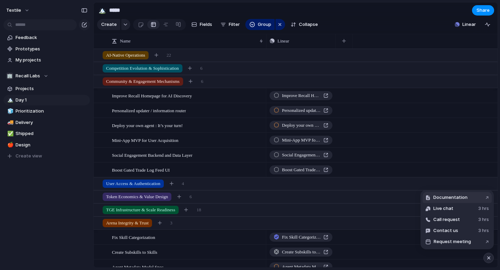
click at [461, 201] on button "Documentation ↗" at bounding box center [457, 197] width 69 height 11
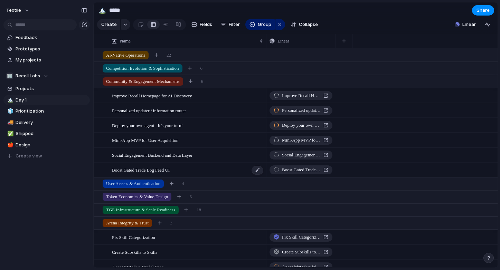
click at [168, 173] on span "Boost Gated Trade Log Feed UI" at bounding box center [141, 170] width 58 height 8
